Goal: Contribute content: Add original content to the website for others to see

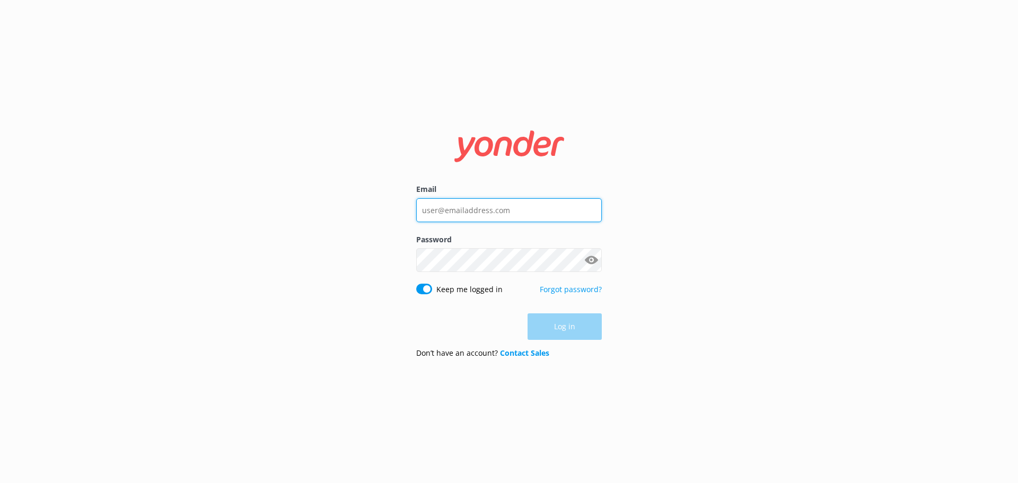
type input "[PERSON_NAME][EMAIL_ADDRESS][DOMAIN_NAME]"
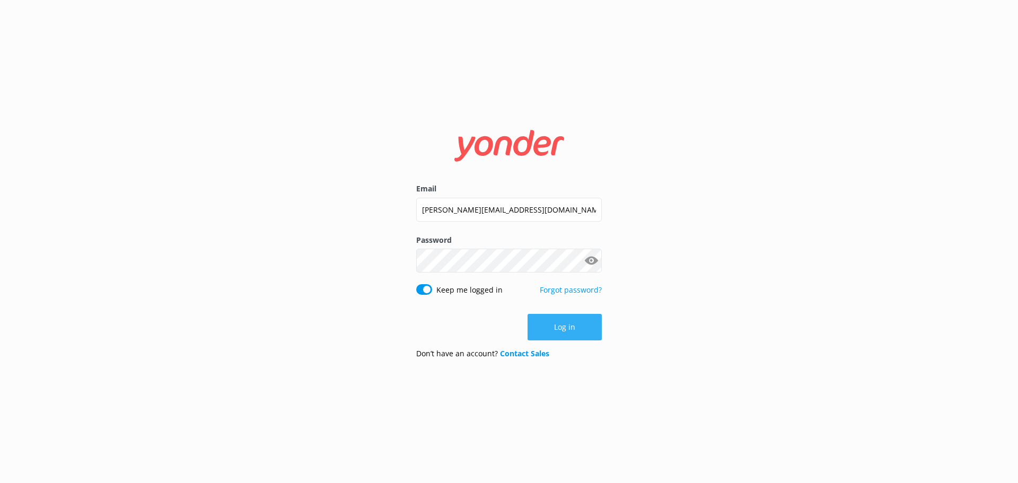
click at [554, 332] on div "Log in" at bounding box center [508, 327] width 185 height 26
click at [554, 330] on button "Log in" at bounding box center [564, 327] width 74 height 26
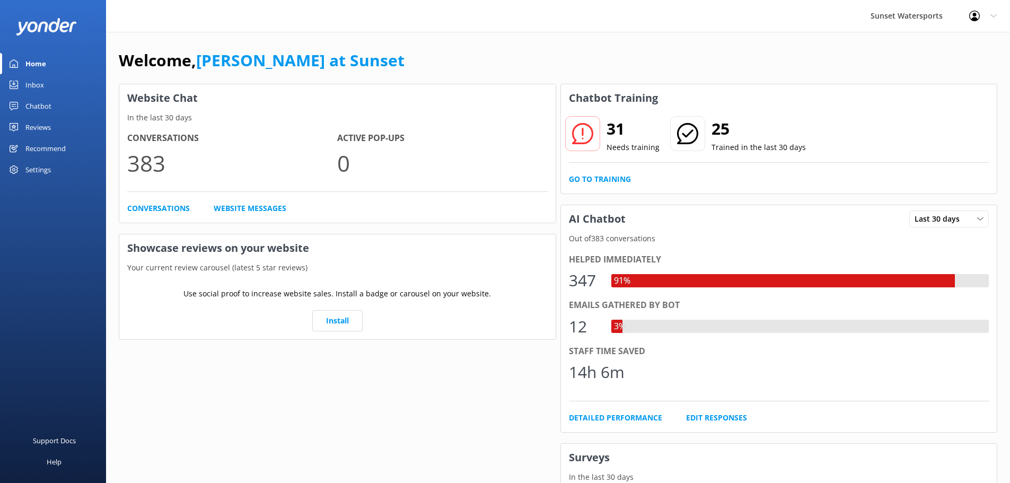
click at [36, 101] on div "Chatbot" at bounding box center [38, 105] width 26 height 21
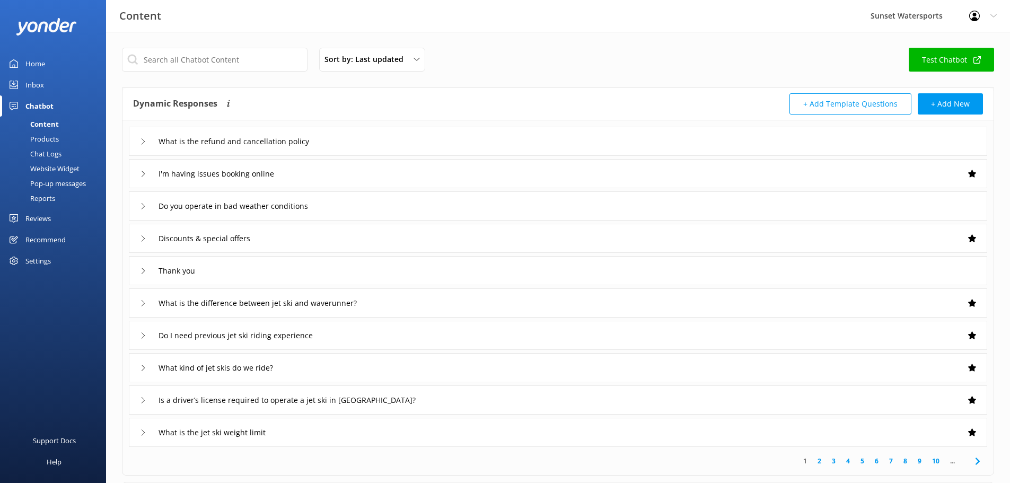
click at [38, 151] on div "Chat Logs" at bounding box center [33, 153] width 55 height 15
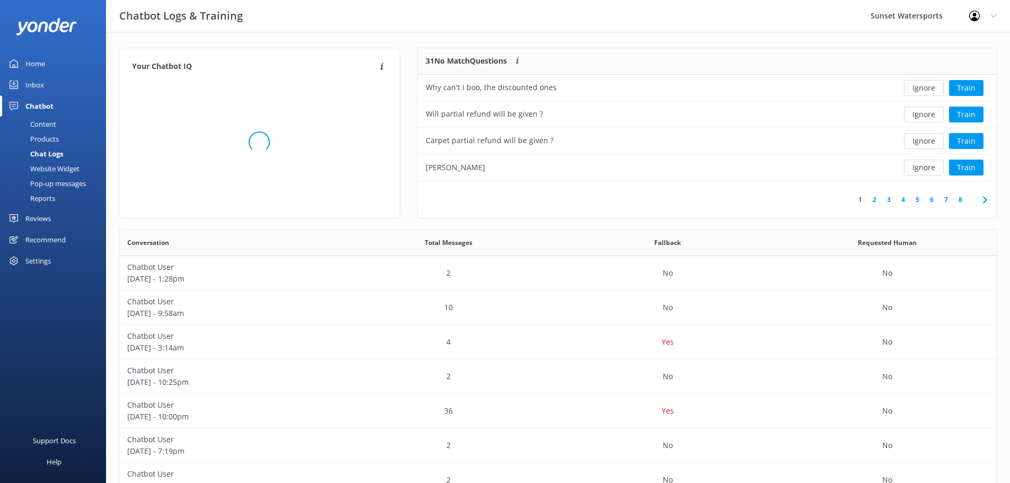
scroll to position [8, 8]
click at [45, 123] on div "Content" at bounding box center [31, 124] width 50 height 15
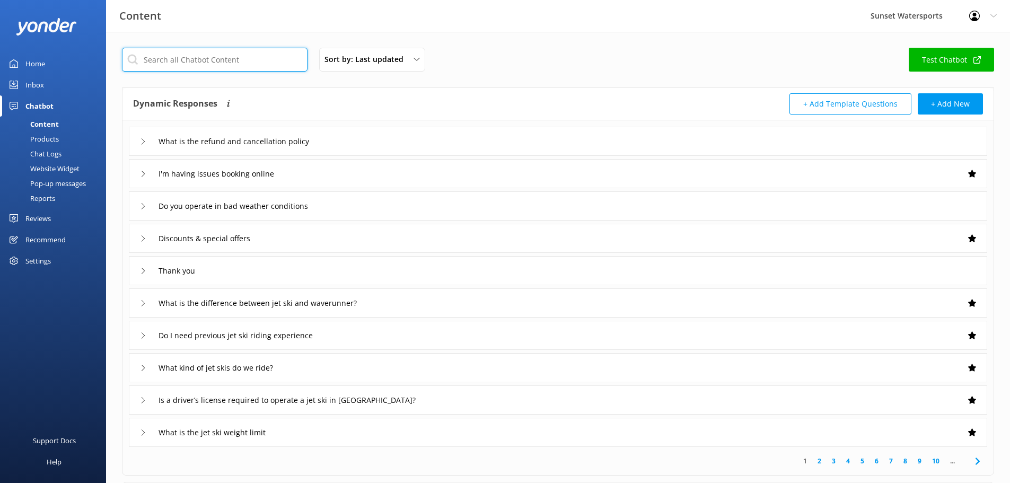
click at [199, 59] on input "text" at bounding box center [214, 60] width 185 height 24
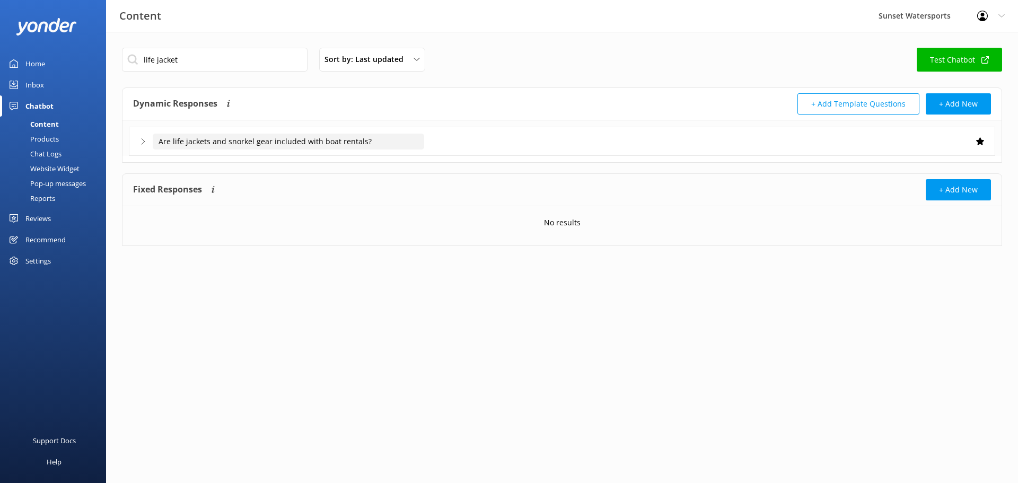
click at [270, 143] on input "Are life jackets and snorkel gear included with boat rentals?" at bounding box center [288, 142] width 271 height 16
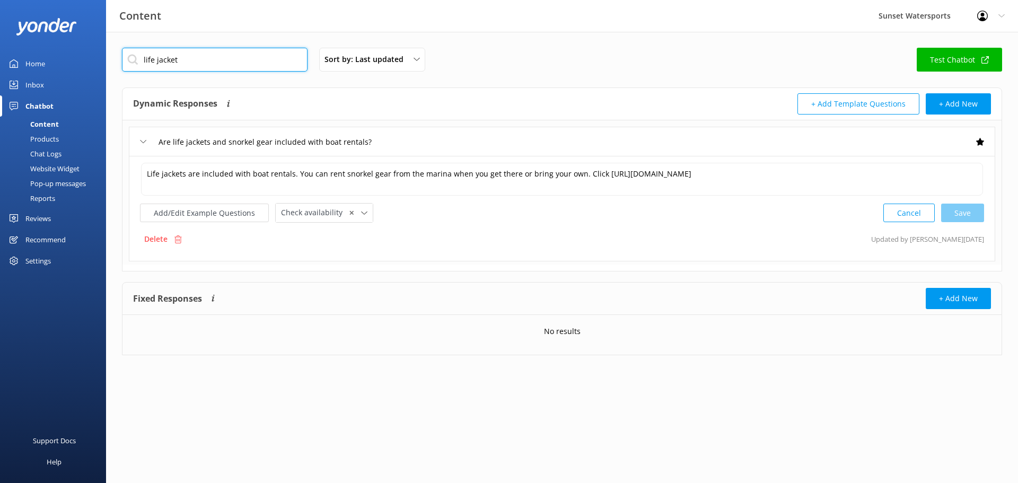
drag, startPoint x: 178, startPoint y: 58, endPoint x: 155, endPoint y: 58, distance: 22.3
click at [155, 58] on input "life jacket" at bounding box center [214, 60] width 185 height 24
type input "life vest"
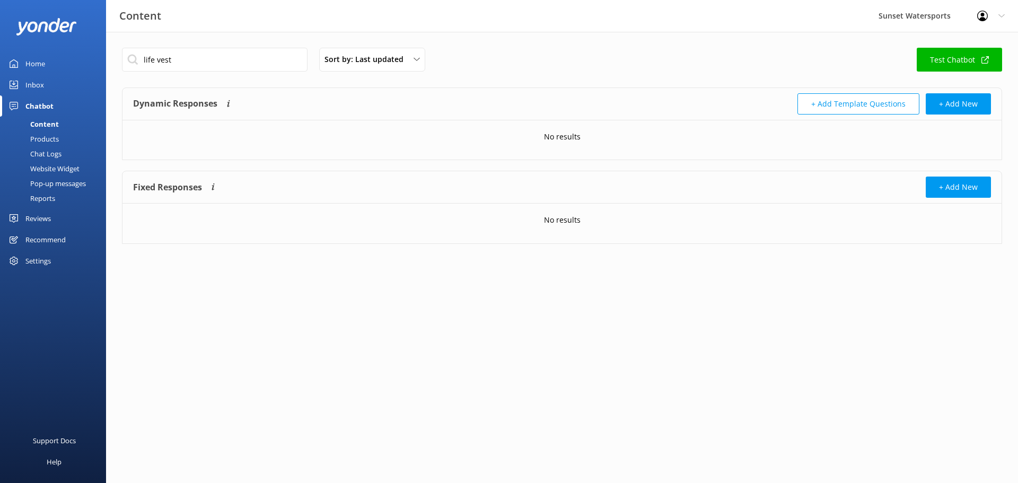
click at [970, 62] on link "Test Chatbot" at bounding box center [958, 60] width 85 height 24
click at [47, 151] on div "Chat Logs" at bounding box center [33, 153] width 55 height 15
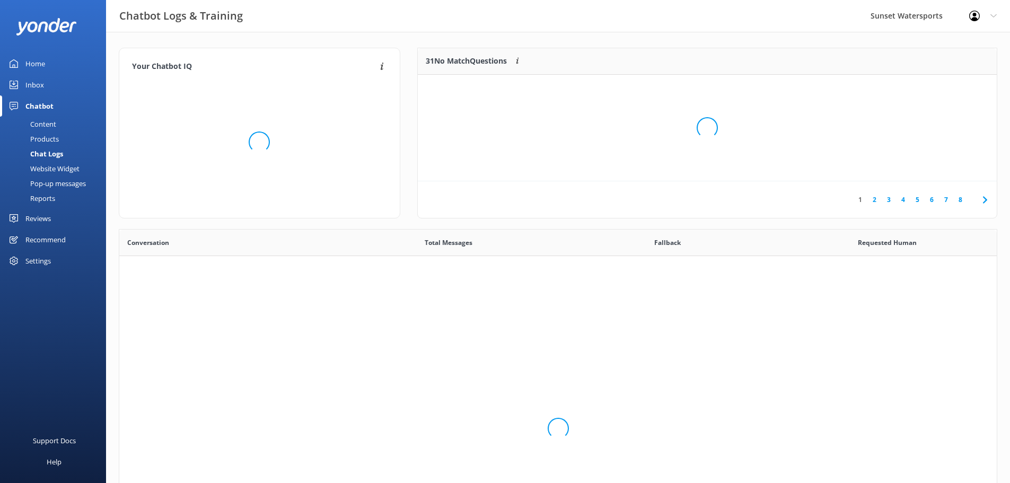
scroll to position [364, 869]
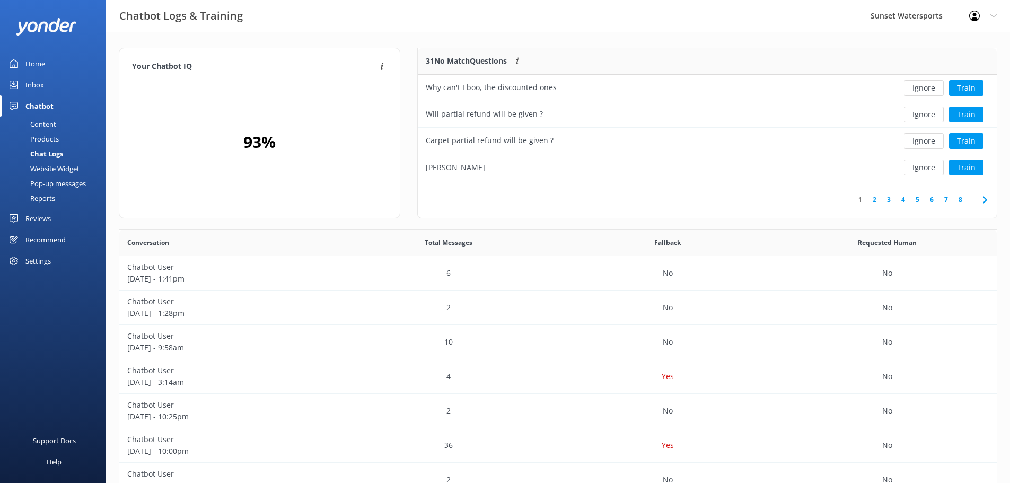
click at [44, 125] on div "Content" at bounding box center [31, 124] width 50 height 15
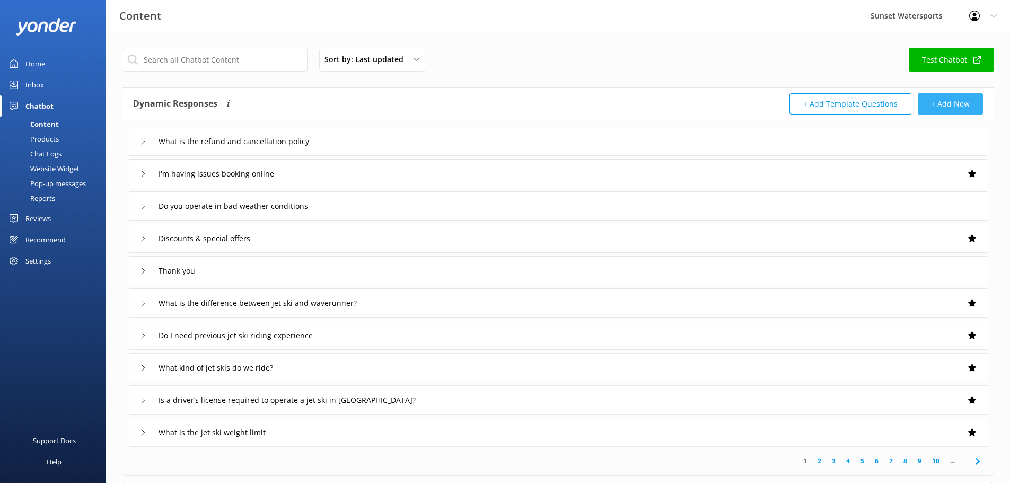
click at [946, 105] on button "+ Add New" at bounding box center [949, 103] width 65 height 21
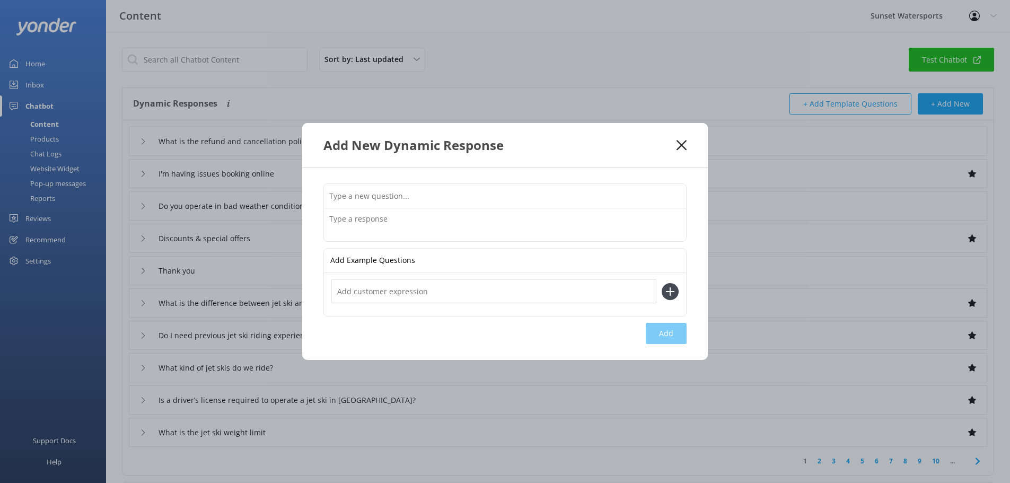
click at [362, 198] on input "text" at bounding box center [505, 196] width 362 height 24
type input "Do i have to wear a life jacket while snorkeling?"
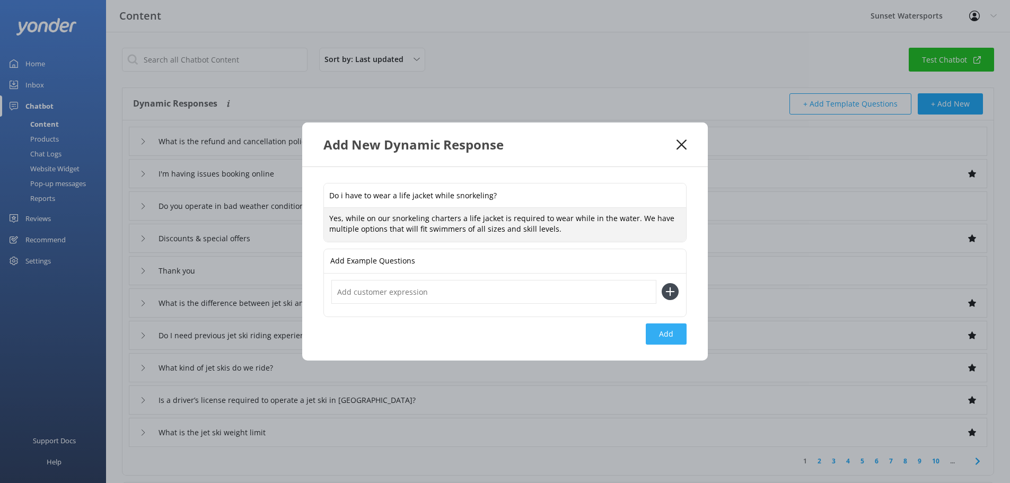
type textarea "Yes, while on our snorkeling charters a life jacket is required to wear while i…"
click at [661, 329] on button "Add" at bounding box center [666, 333] width 41 height 21
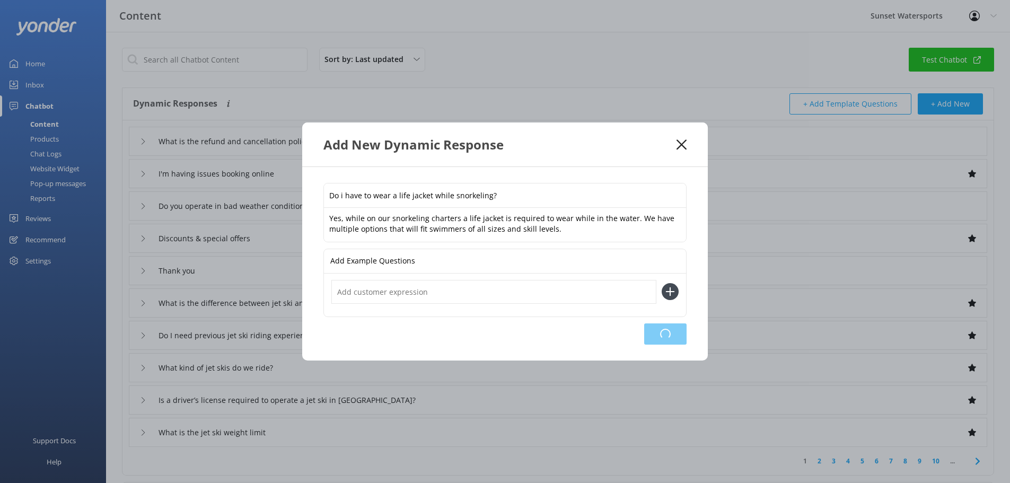
type input "Do i have to wear a life jacket while snorkeling?"
type input "What is the refund and cancellation policy"
type input "I'm having issues booking online"
type input "Do you operate in bad weather conditions"
type input "Discounts & special offers"
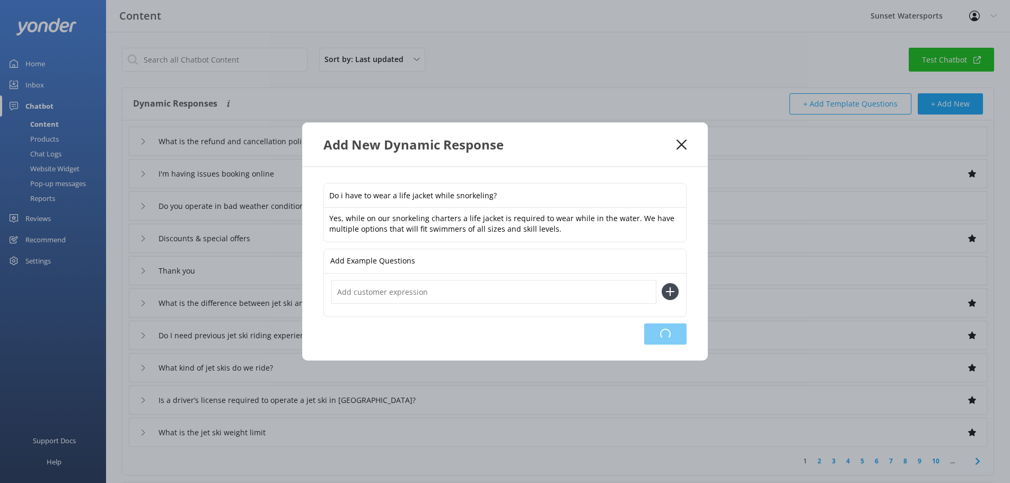
type input "Thank you"
type input "What is the difference between jet ski and waverunner?"
type input "Do I need previous jet ski riding experience"
type input "What kind of jet skis do we ride?"
type input "Is a driver’s license required to operate a jet ski in [GEOGRAPHIC_DATA]?"
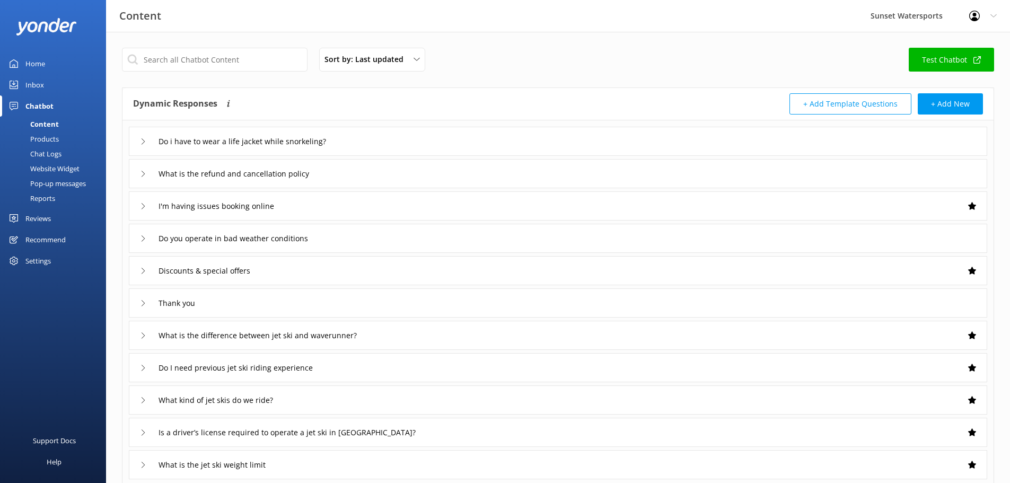
click at [41, 155] on div "Chat Logs" at bounding box center [33, 153] width 55 height 15
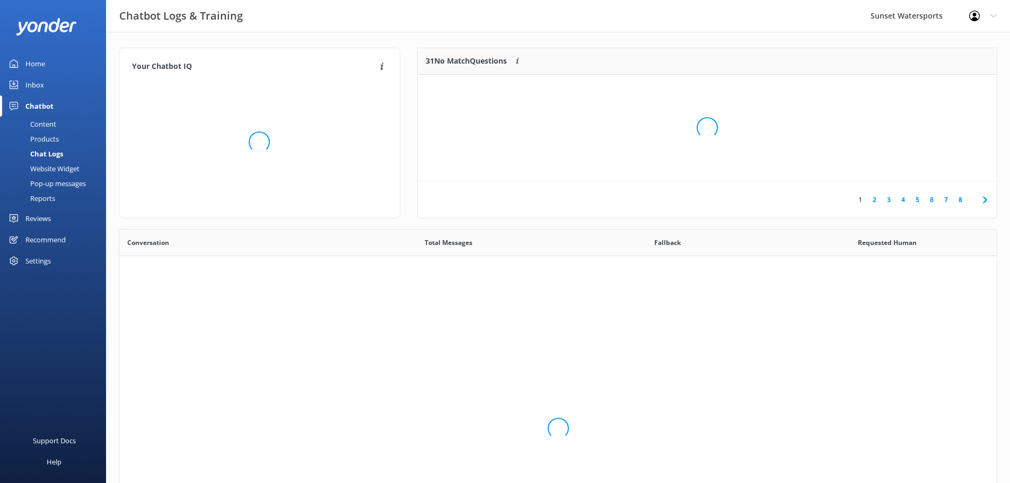
scroll to position [364, 869]
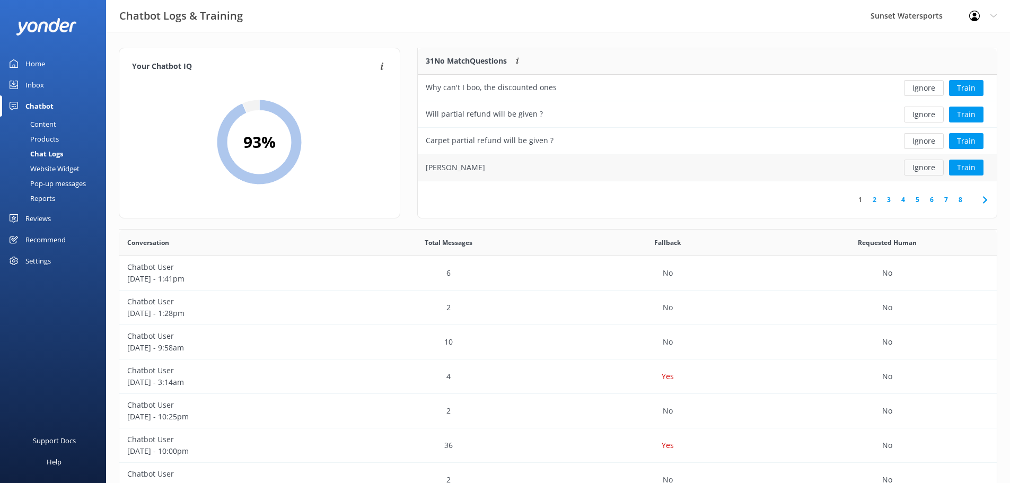
click at [917, 169] on button "Ignore" at bounding box center [924, 168] width 40 height 16
click at [927, 164] on button "Ignore" at bounding box center [924, 168] width 40 height 16
click at [927, 167] on button "Ignore" at bounding box center [924, 168] width 40 height 16
